Goal: Task Accomplishment & Management: Use online tool/utility

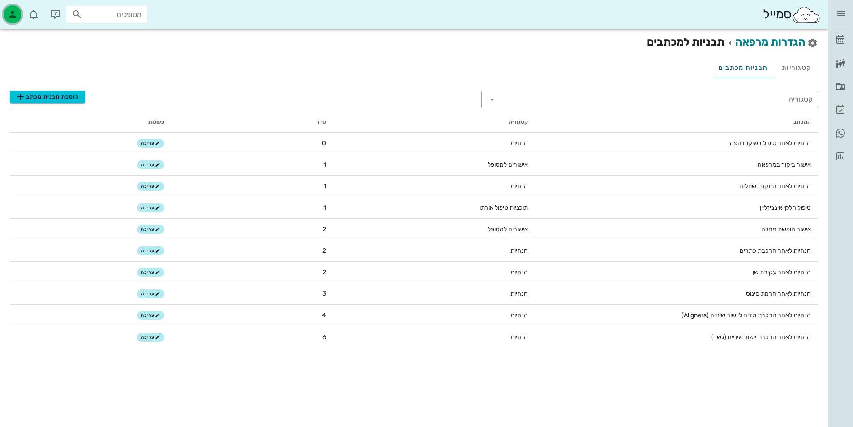
click at [18, 13] on div "button" at bounding box center [13, 14] width 18 height 18
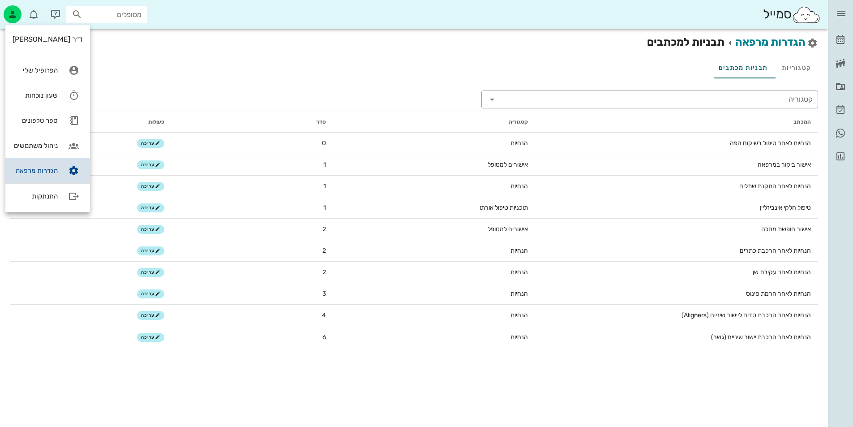
click at [48, 175] on link "הגדרות מרפאה" at bounding box center [47, 170] width 85 height 25
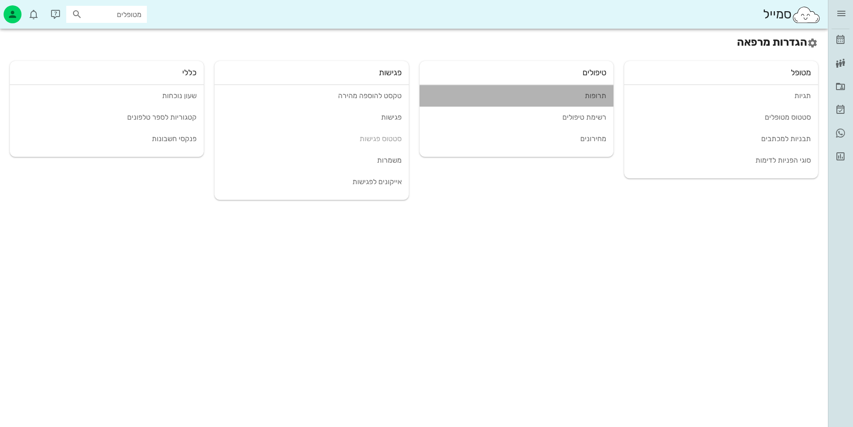
click at [585, 100] on div "תרופות" at bounding box center [516, 95] width 179 height 9
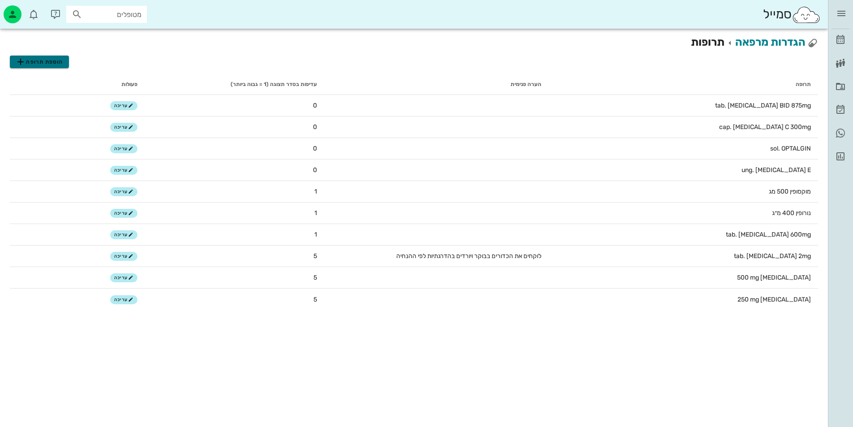
click at [37, 61] on span "הוספת תרופה" at bounding box center [39, 61] width 48 height 11
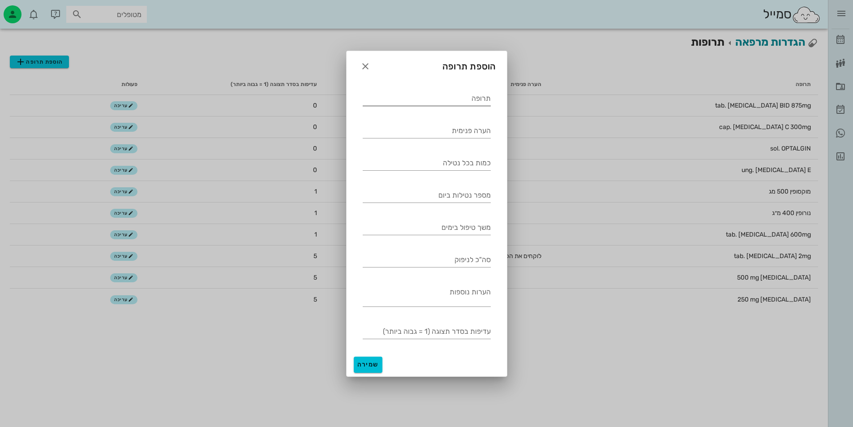
click at [440, 105] on input "תרופה" at bounding box center [427, 98] width 128 height 14
type input "צ"
click at [362, 60] on button "button" at bounding box center [365, 66] width 16 height 16
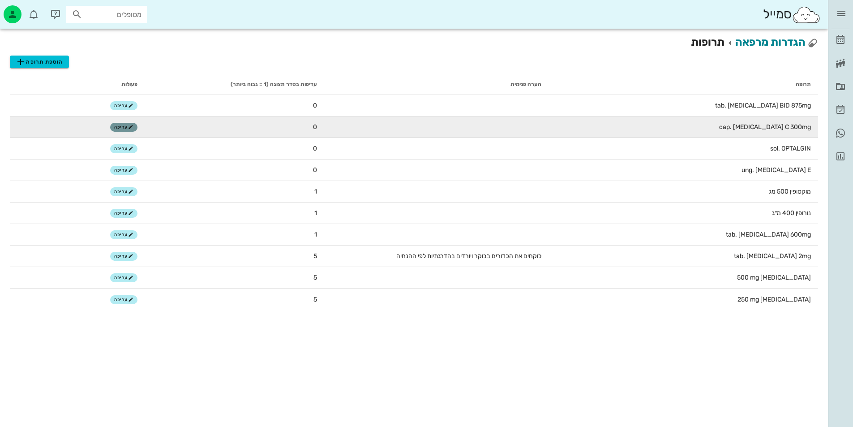
click at [132, 126] on icon "button" at bounding box center [130, 126] width 5 height 5
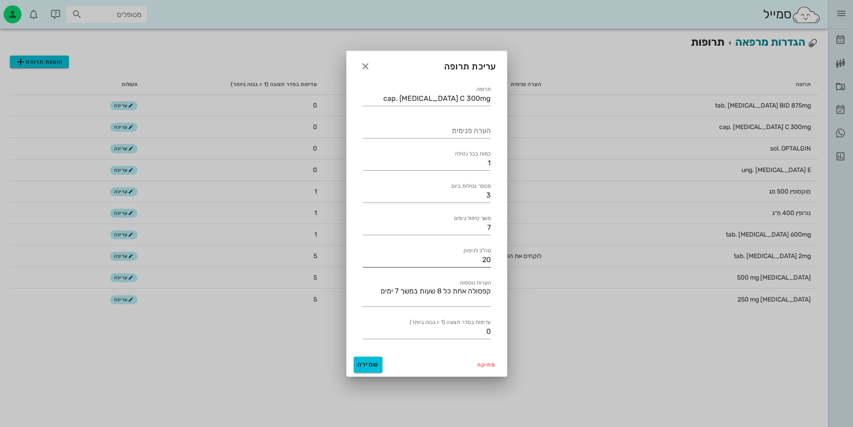
click at [488, 256] on input "20" at bounding box center [427, 259] width 128 height 14
type input "21"
click at [353, 361] on div "מחיקה שמירה" at bounding box center [426, 364] width 160 height 23
click at [361, 368] on button "שמירה" at bounding box center [368, 364] width 29 height 16
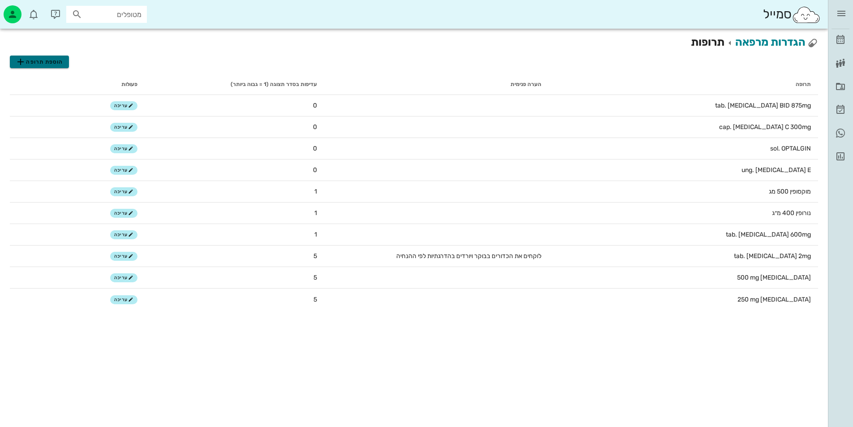
click at [31, 62] on span "הוספת תרופה" at bounding box center [39, 61] width 48 height 11
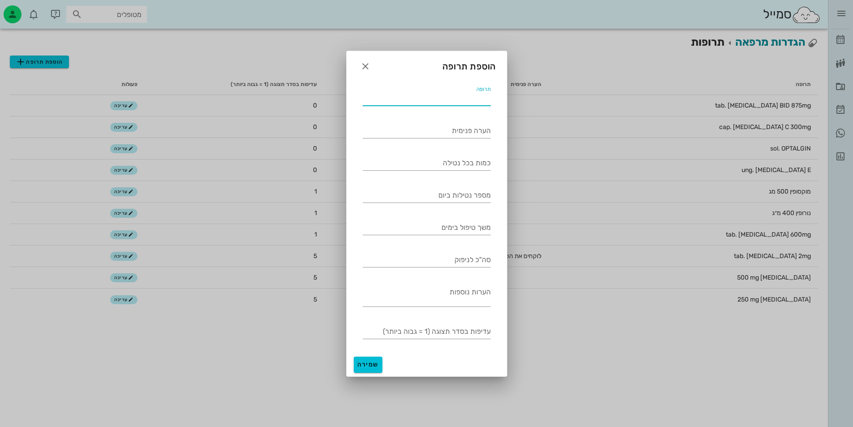
click at [444, 98] on input "תרופה" at bounding box center [427, 98] width 128 height 14
type input "צ"
type input "moxyvit forte 250mg/5ml"
click at [475, 126] on div "הערה פנימית" at bounding box center [427, 131] width 128 height 14
click at [479, 168] on input "כמות בכל נטילה" at bounding box center [427, 163] width 128 height 14
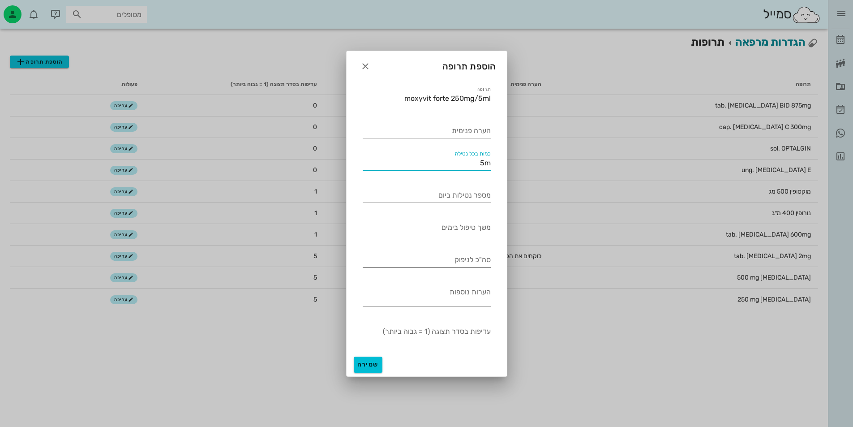
type input "5"
type input "10ml"
click at [485, 194] on input "מספר נטילות ביום" at bounding box center [427, 195] width 128 height 14
type input "2"
click at [442, 227] on input "משך טיפול בימים" at bounding box center [427, 227] width 128 height 14
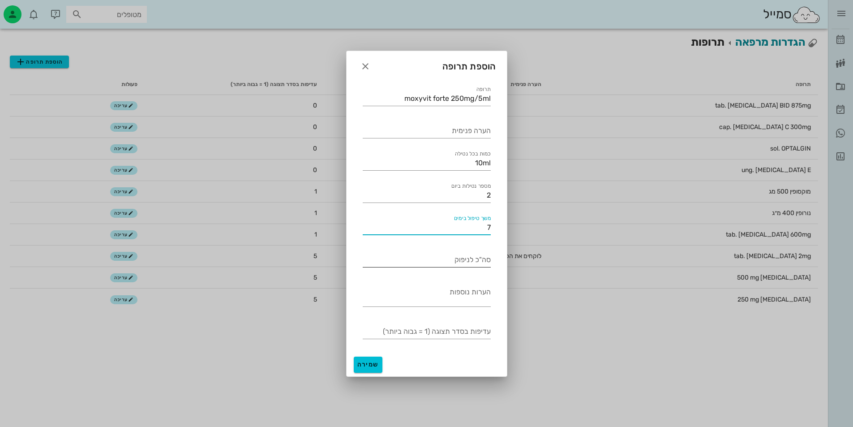
type input "7"
click at [483, 258] on input "סה"כ לניפוק" at bounding box center [427, 259] width 128 height 14
type input "a"
type input "ש"
type input "נ"
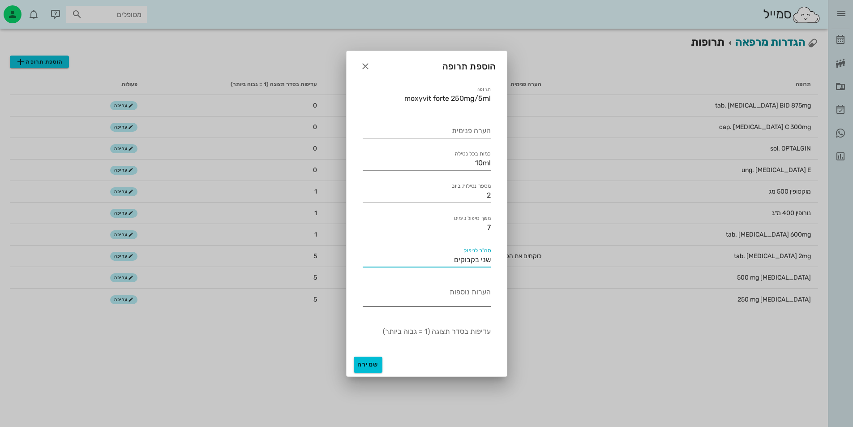
type input "שני בקבוקים"
click at [480, 298] on textarea "הערות נוספות" at bounding box center [427, 295] width 128 height 21
type textarea "אחרי אוכל"
click at [483, 163] on input "10ml" at bounding box center [427, 163] width 128 height 14
type input "10ml"
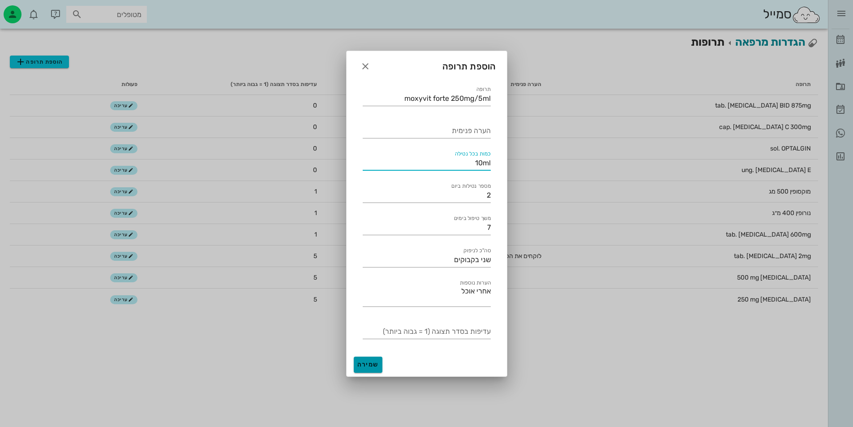
click at [359, 368] on button "שמירה" at bounding box center [368, 364] width 29 height 16
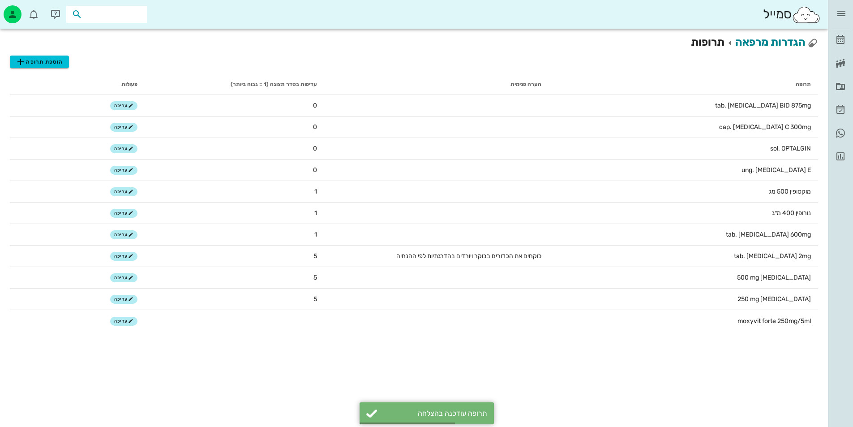
click at [132, 11] on input "text" at bounding box center [112, 15] width 57 height 12
type input "[PERSON_NAME]"
click at [101, 50] on div "[PERSON_NAME] 031537715 0528097888" at bounding box center [90, 38] width 113 height 30
click at [105, 34] on div "[PERSON_NAME] 031537715" at bounding box center [90, 33] width 98 height 7
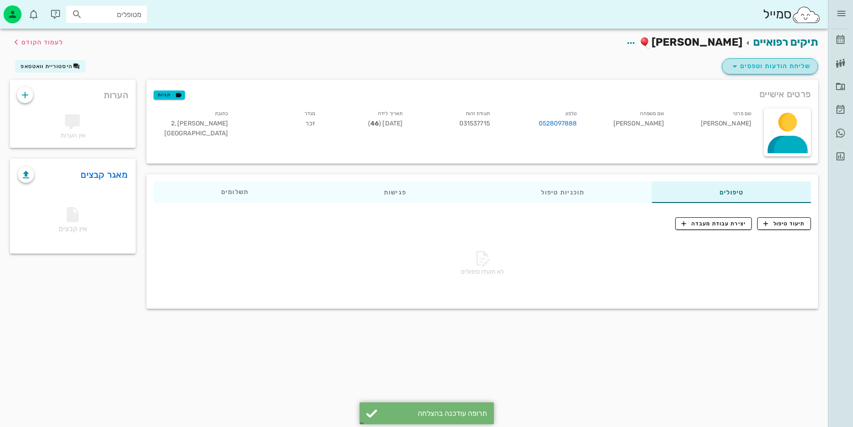
click at [803, 65] on span "שליחת הודעות וטפסים" at bounding box center [769, 66] width 81 height 11
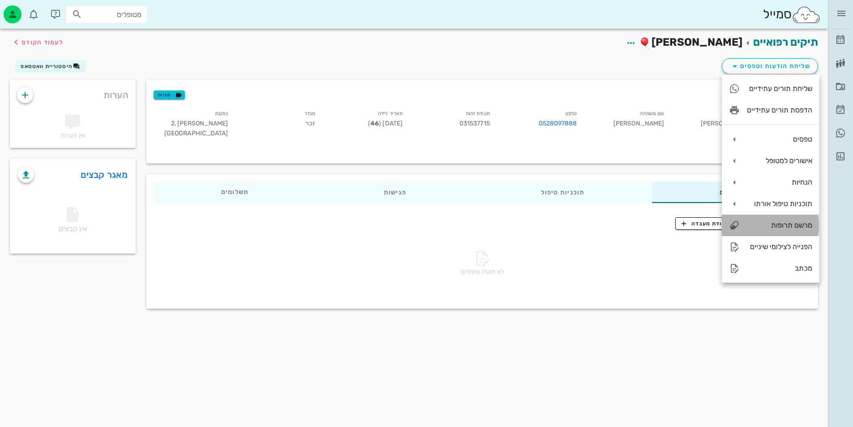
click at [786, 228] on div "מרשם תרופות" at bounding box center [779, 225] width 65 height 9
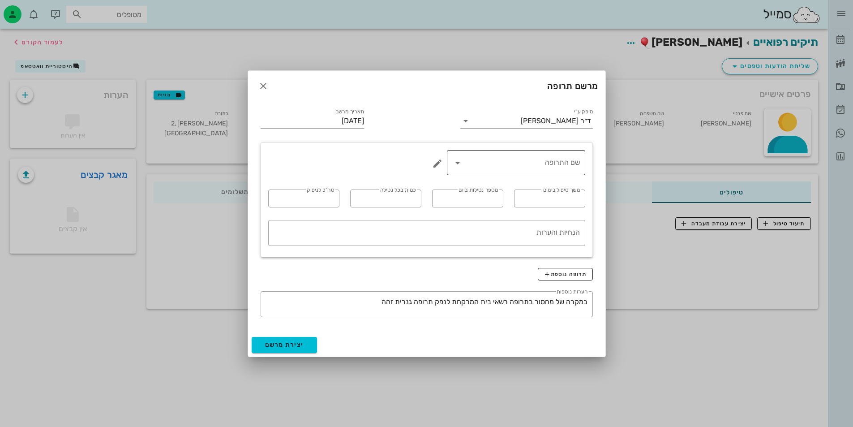
click at [528, 164] on input "שם התרופה" at bounding box center [522, 162] width 115 height 14
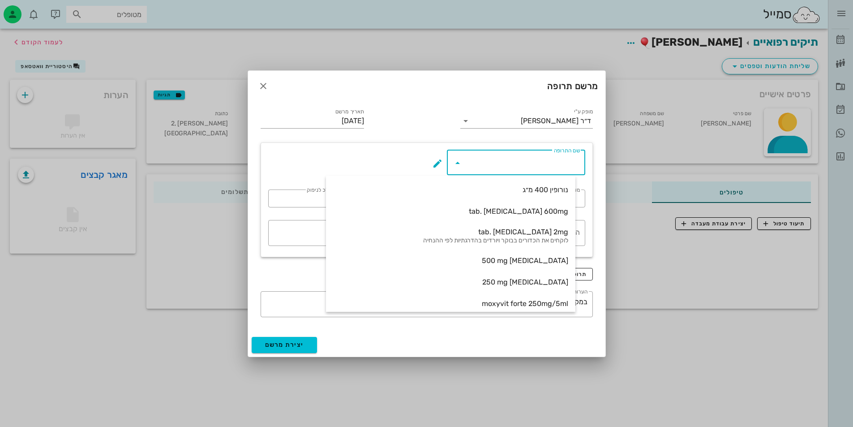
scroll to position [114, 0]
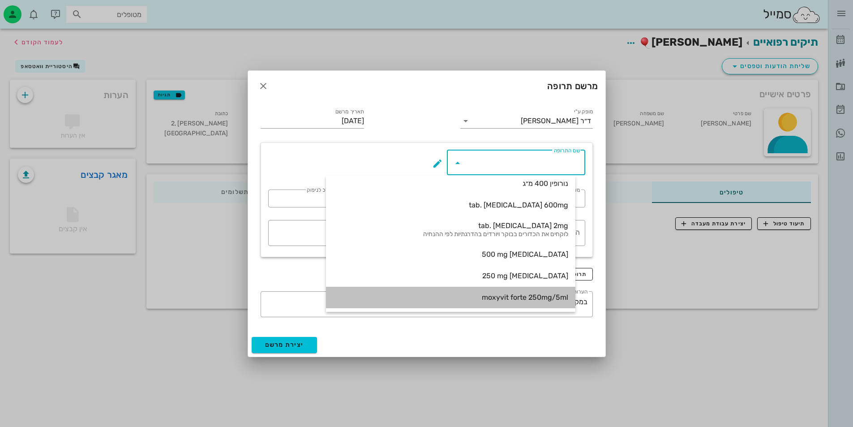
click at [532, 292] on div "moxyvit forte 250mg/5ml" at bounding box center [450, 296] width 235 height 19
type input "moxyvit forte 250mg/5ml"
type input "7"
type input "2"
type input "10ml"
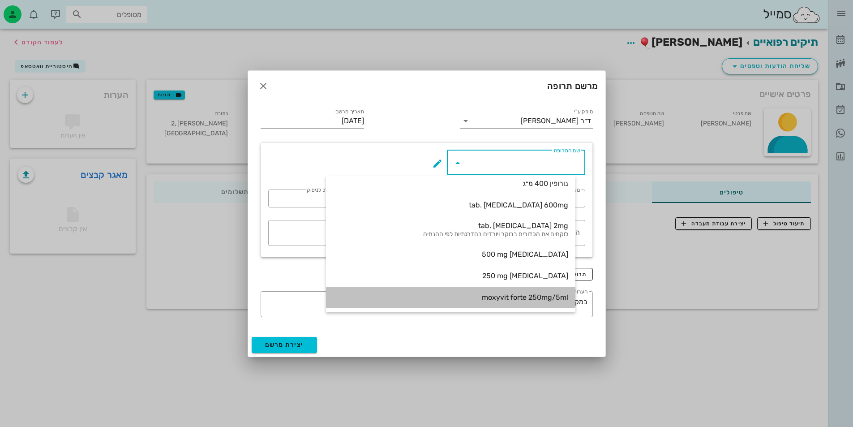
type input "שני בקבוקים"
type textarea "אחרי אוכל"
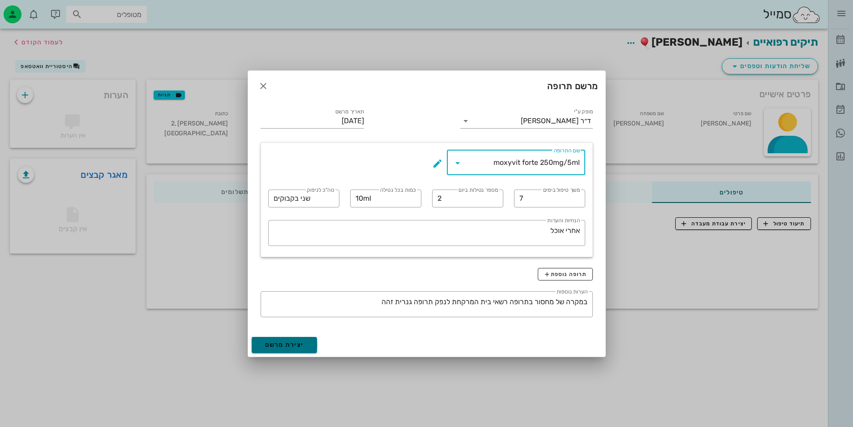
click at [277, 349] on button "יצירת מרשם" at bounding box center [285, 345] width 66 height 16
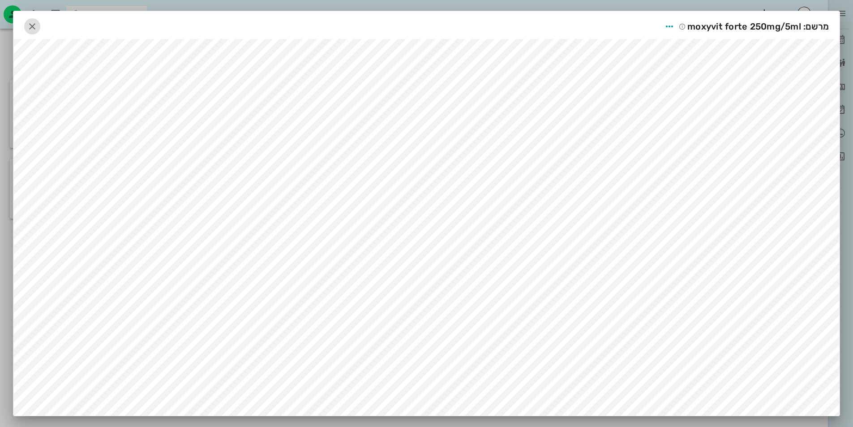
click at [37, 25] on icon "button" at bounding box center [32, 26] width 11 height 11
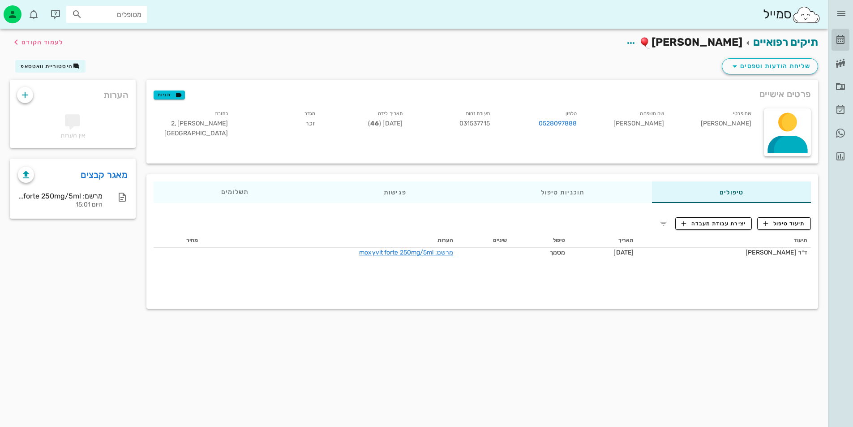
click at [841, 37] on icon at bounding box center [840, 39] width 11 height 11
